Goal: Information Seeking & Learning: Learn about a topic

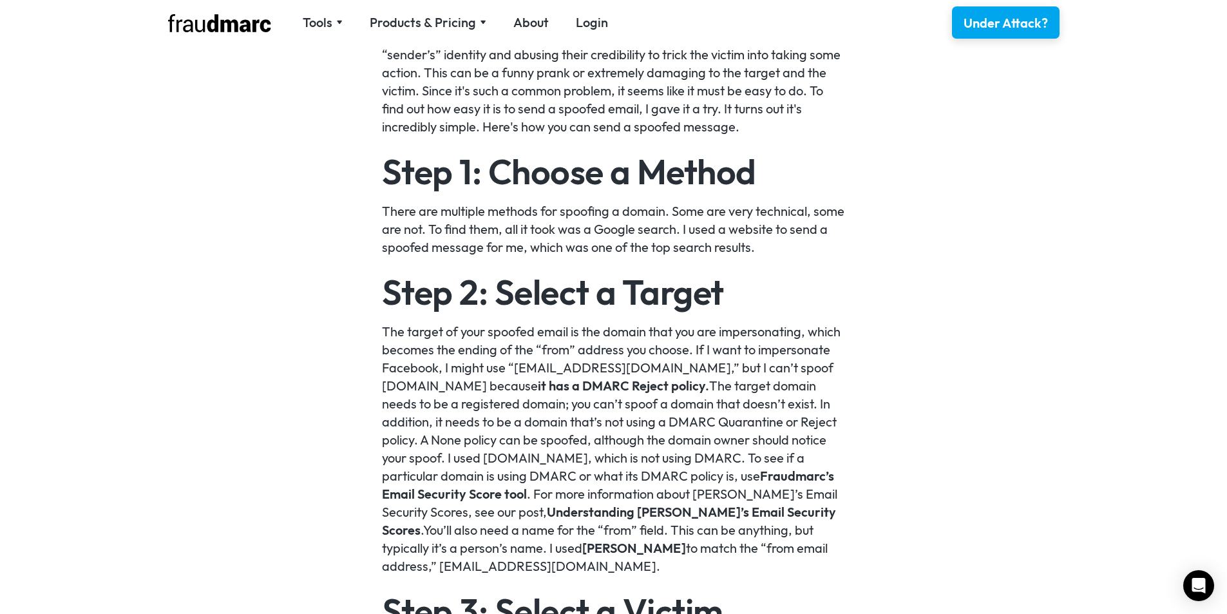
scroll to position [966, 0]
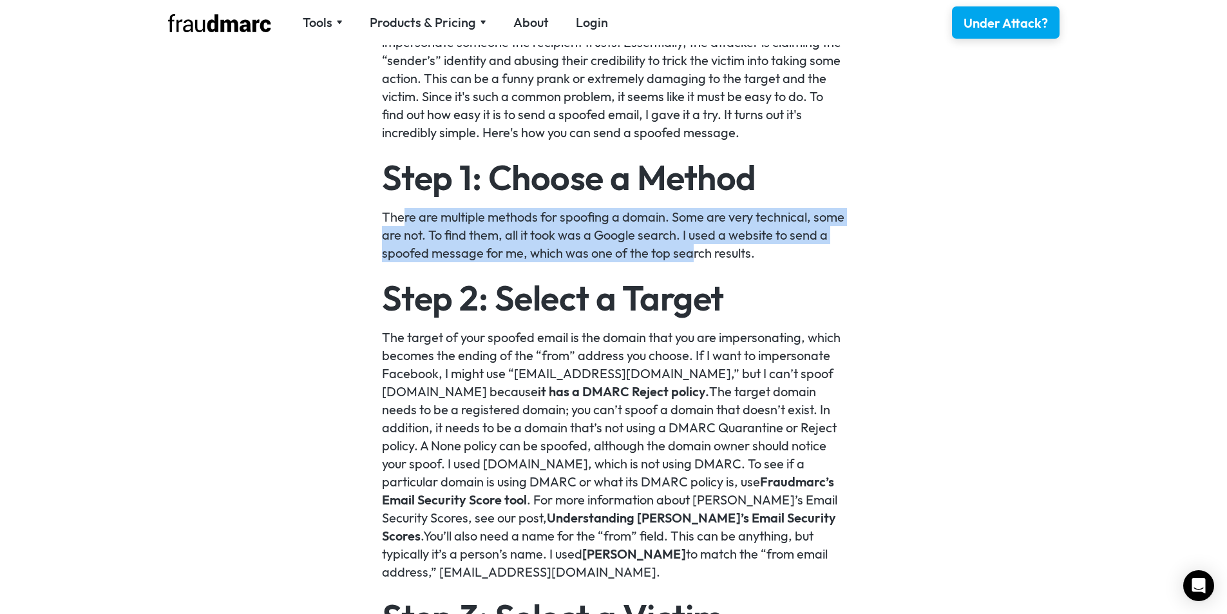
drag, startPoint x: 402, startPoint y: 208, endPoint x: 762, endPoint y: 252, distance: 362.0
click at [747, 250] on p "There are multiple methods for spoofing a domain. Some are very technical, some…" at bounding box center [613, 235] width 463 height 54
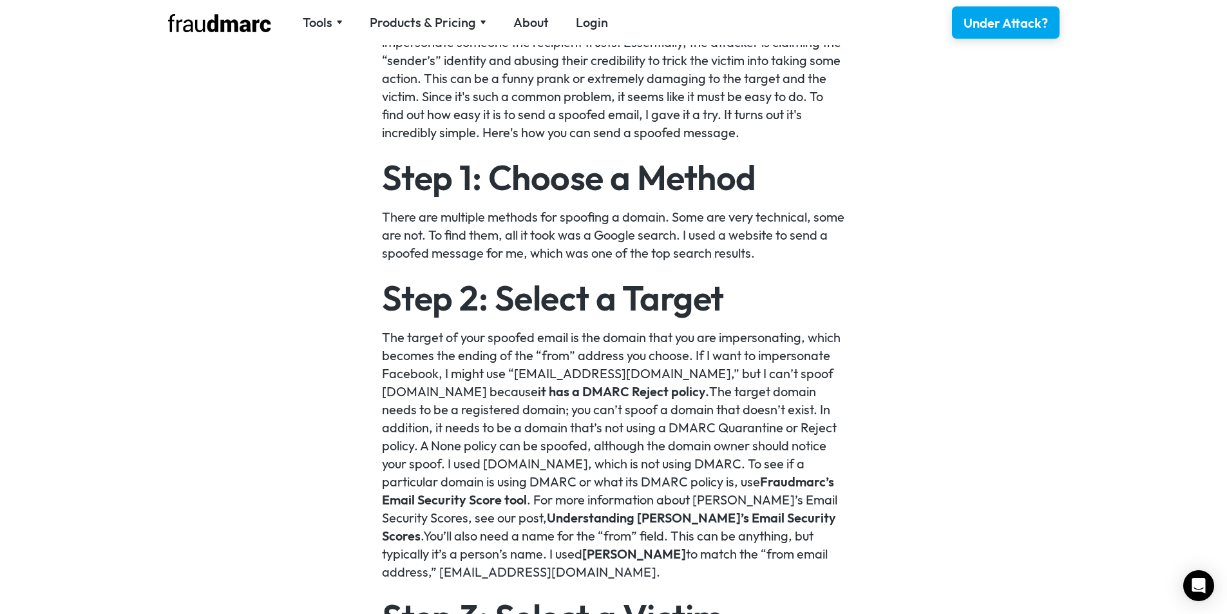
click at [762, 252] on p "There are multiple methods for spoofing a domain. Some are very technical, some…" at bounding box center [613, 235] width 463 height 54
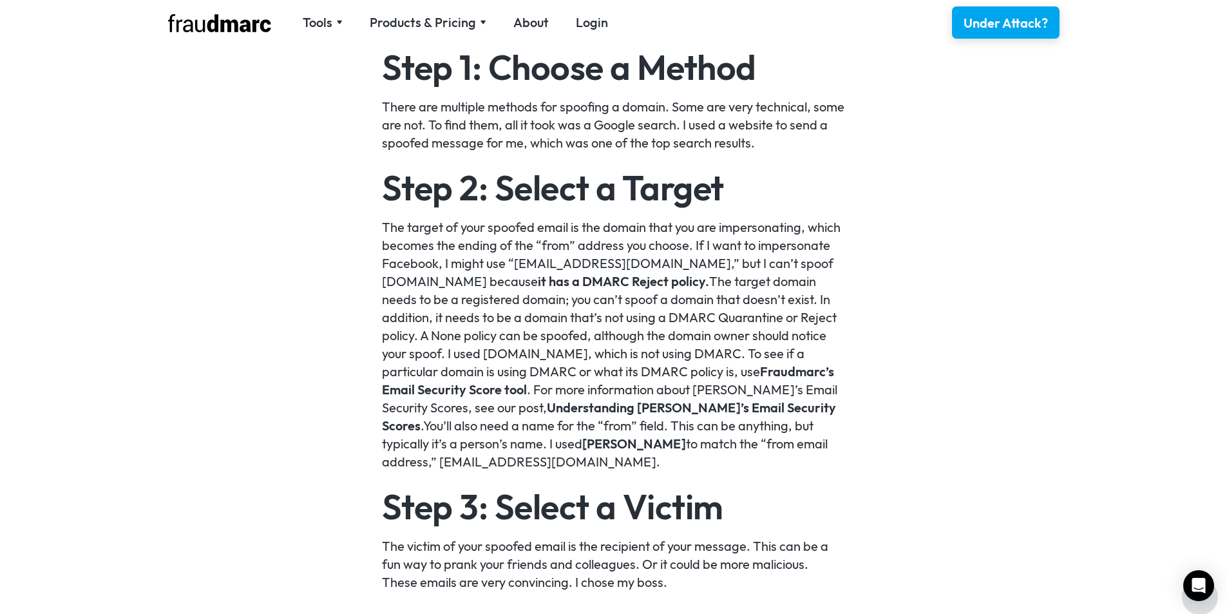
scroll to position [1095, 0]
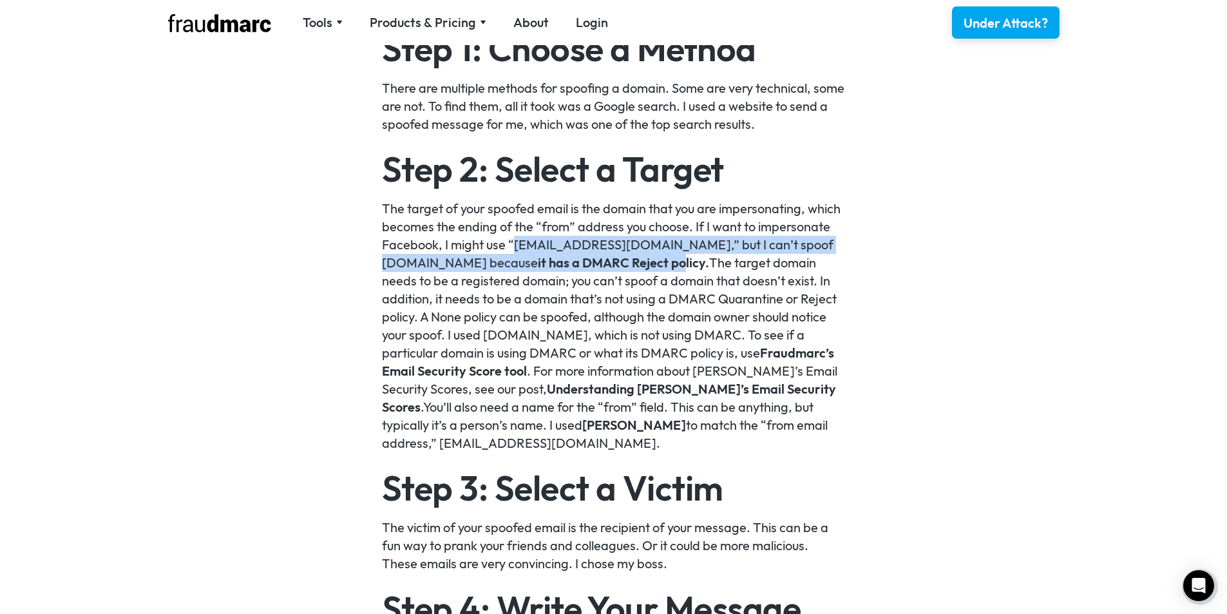
drag, startPoint x: 513, startPoint y: 242, endPoint x: 659, endPoint y: 259, distance: 147.1
click at [659, 259] on p "The target of your spoofed email is the domain that you are impersonating, whic…" at bounding box center [613, 326] width 463 height 252
click at [673, 257] on link "it has a DMARC Reject policy." at bounding box center [623, 262] width 171 height 16
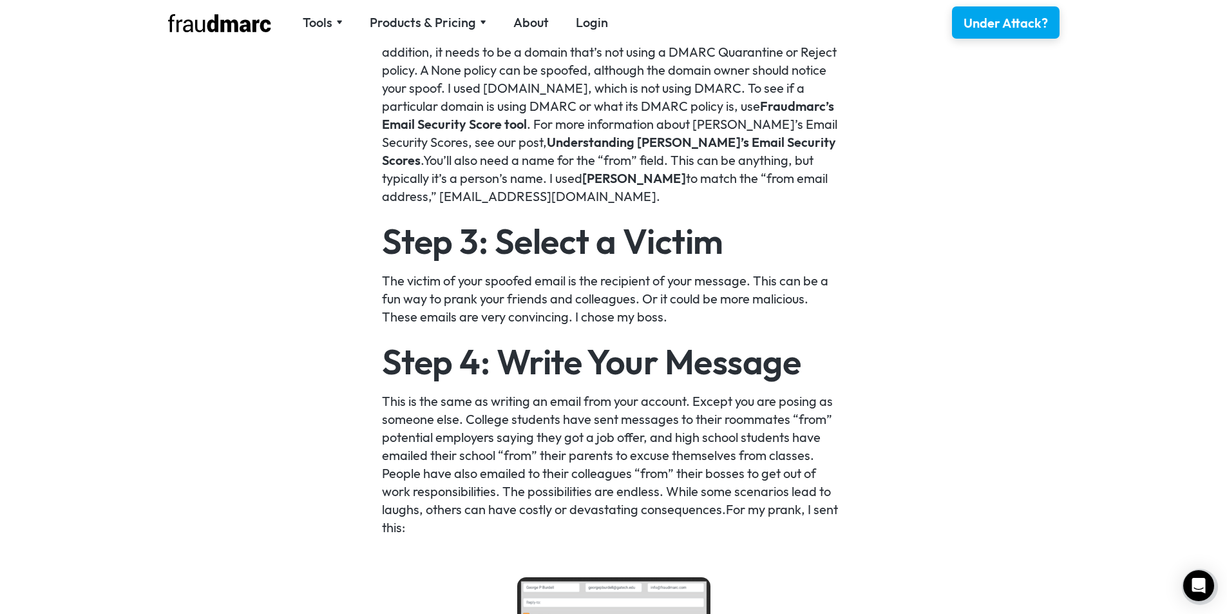
scroll to position [1352, 0]
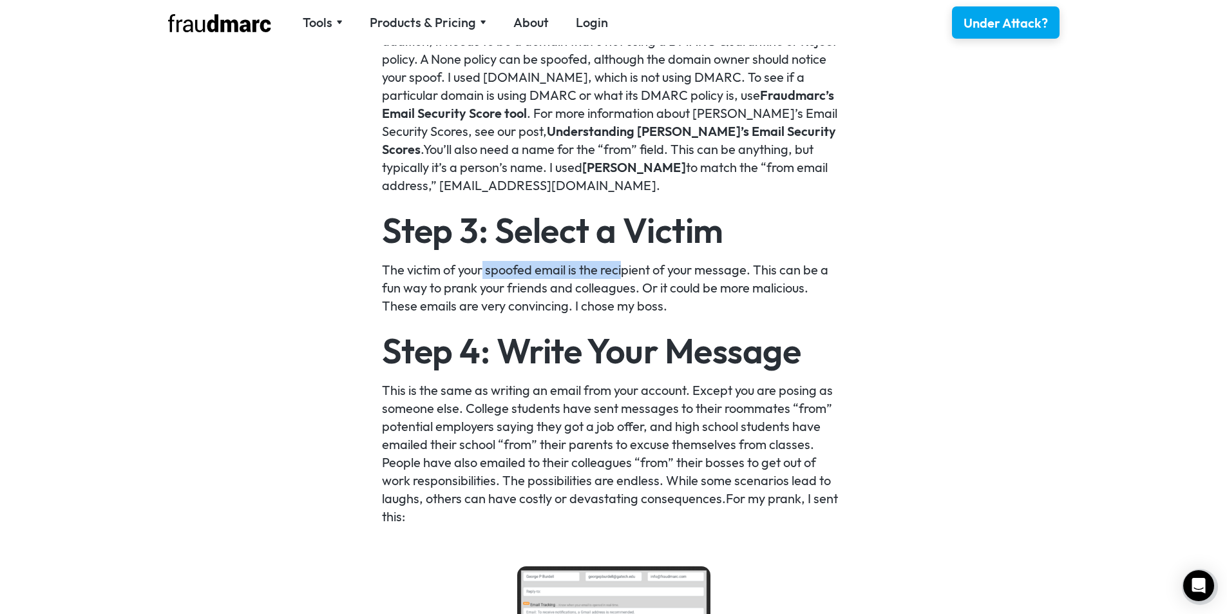
drag, startPoint x: 525, startPoint y: 272, endPoint x: 640, endPoint y: 268, distance: 114.7
click at [635, 269] on p "The victim of your spoofed email is the recipient of your message. This can be …" at bounding box center [613, 288] width 463 height 54
drag, startPoint x: 698, startPoint y: 267, endPoint x: 835, endPoint y: 274, distance: 137.4
click at [835, 274] on p "The victim of your spoofed email is the recipient of your message. This can be …" at bounding box center [613, 288] width 463 height 54
click at [836, 274] on p "The victim of your spoofed email is the recipient of your message. This can be …" at bounding box center [613, 288] width 463 height 54
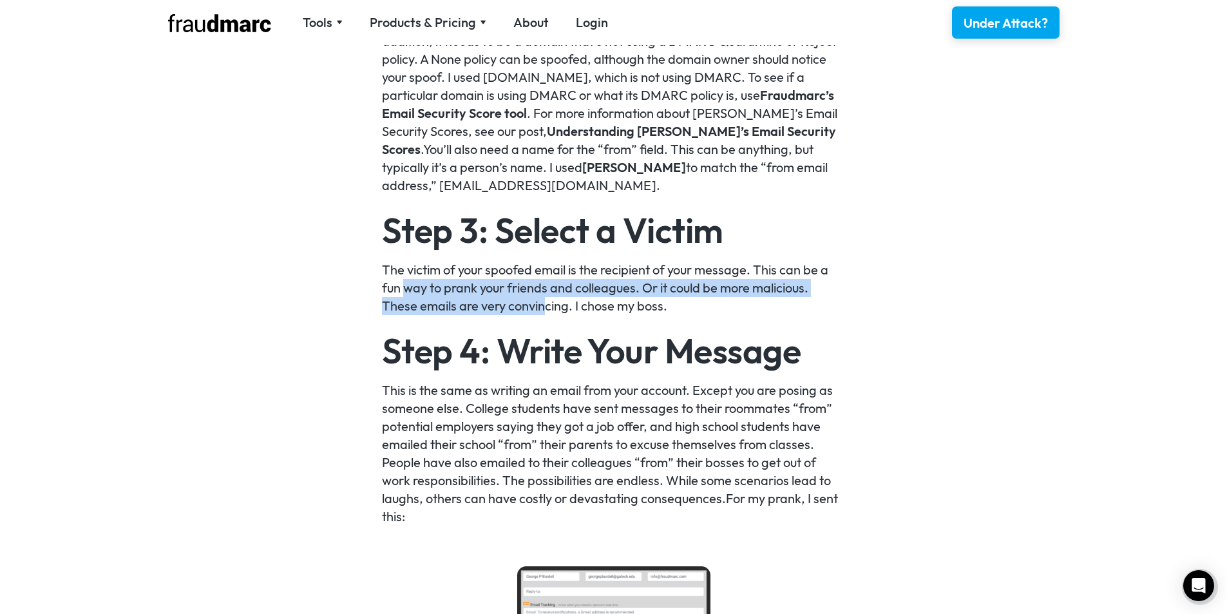
drag, startPoint x: 403, startPoint y: 294, endPoint x: 550, endPoint y: 298, distance: 146.9
click at [550, 298] on p "The victim of your spoofed email is the recipient of your message. This can be …" at bounding box center [613, 288] width 463 height 54
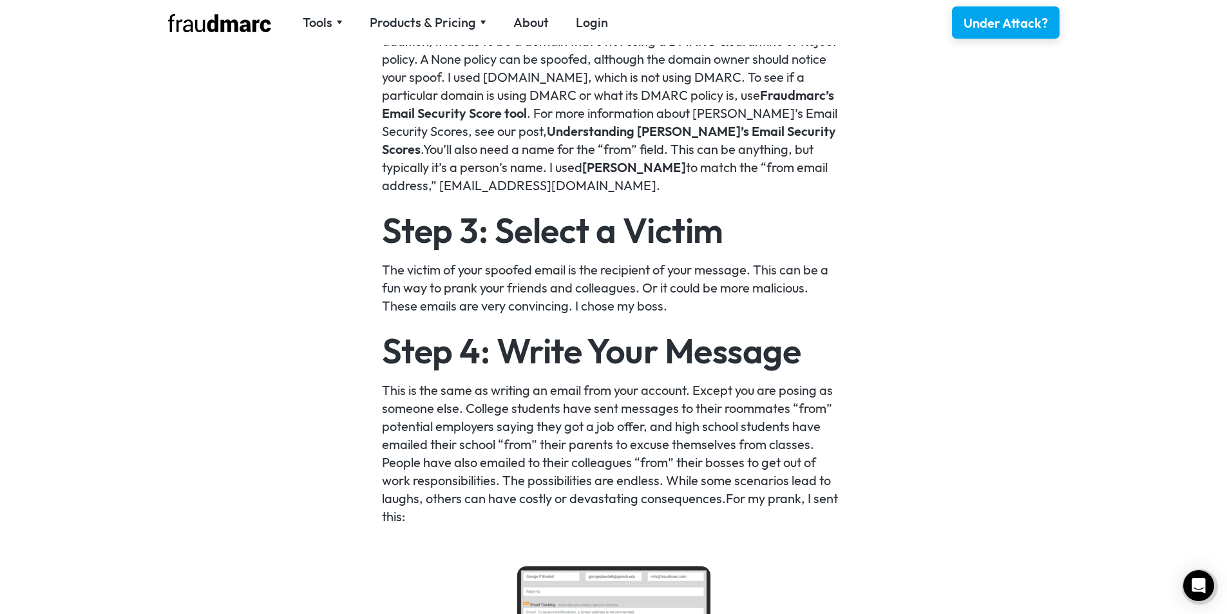
click at [563, 297] on p "The victim of your spoofed email is the recipient of your message. This can be …" at bounding box center [613, 288] width 463 height 54
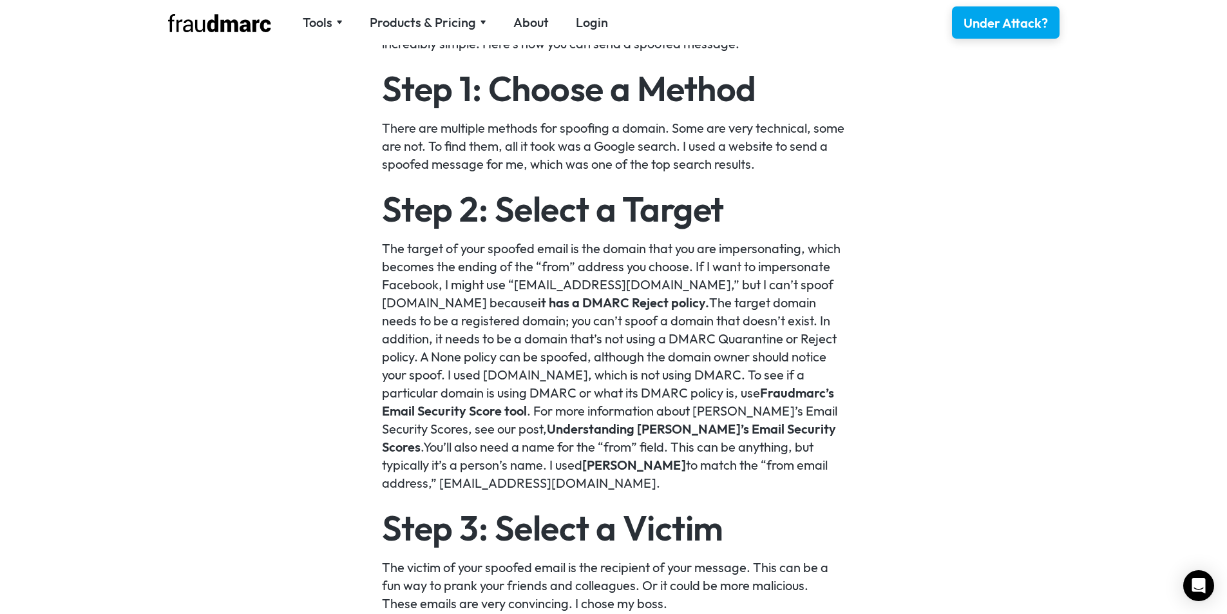
scroll to position [1054, 0]
